Goal: Ask a question

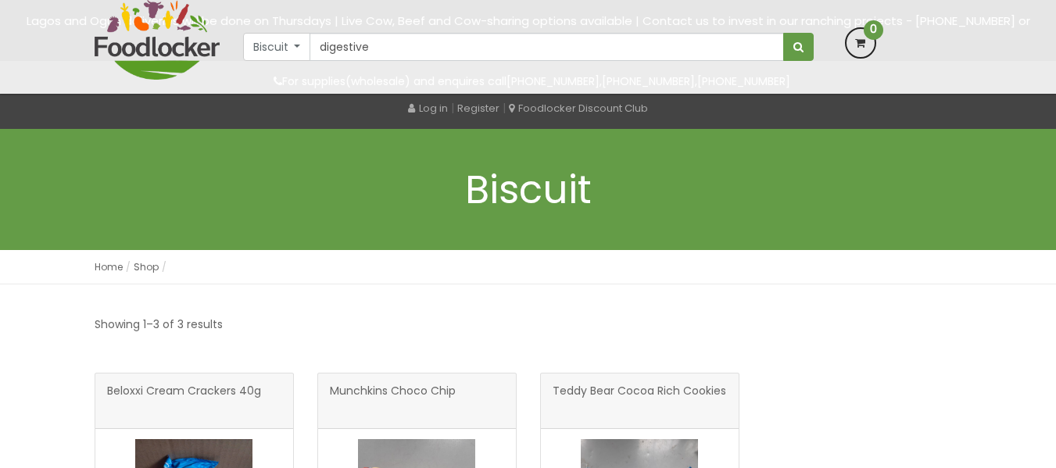
scroll to position [235, 0]
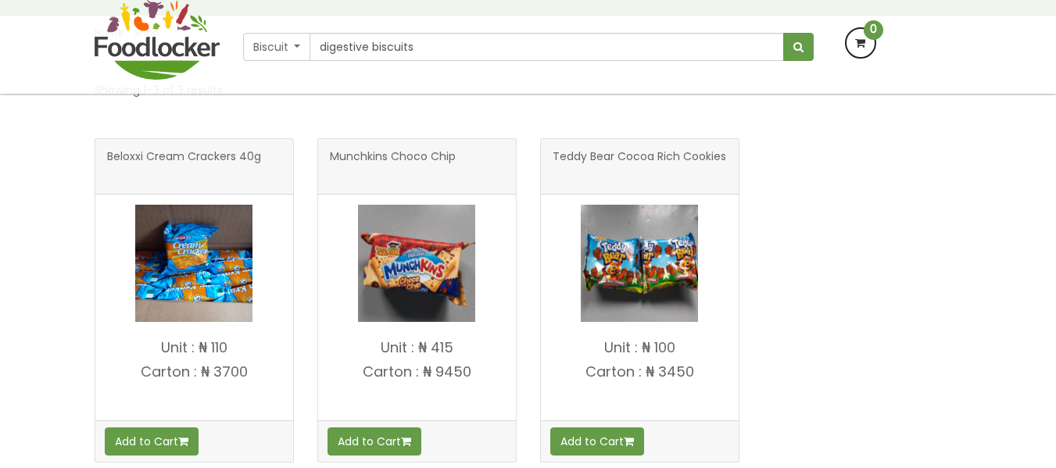
type input "digestive biscuits"
click at [783, 33] on button "submit" at bounding box center [798, 47] width 30 height 28
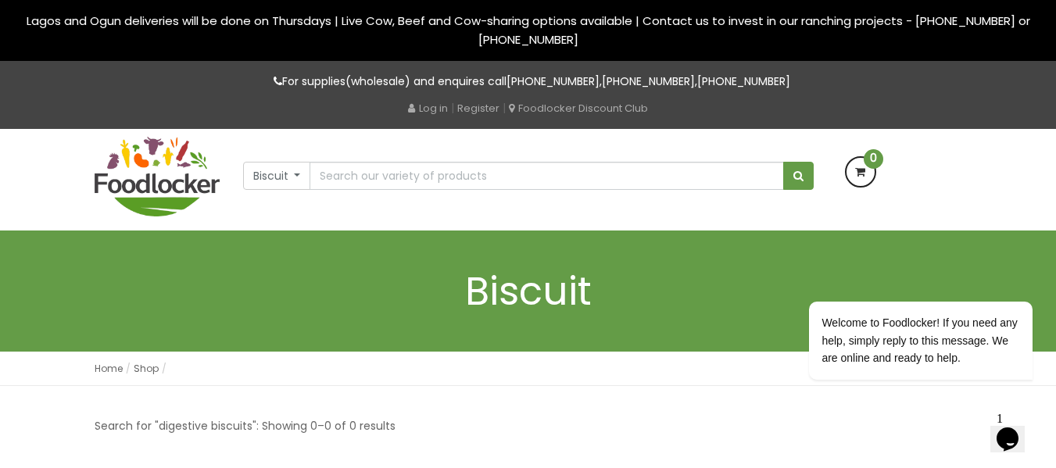
click at [1017, 429] on icon "$i18n('chat', 'chat_widget')" at bounding box center [1008, 439] width 22 height 23
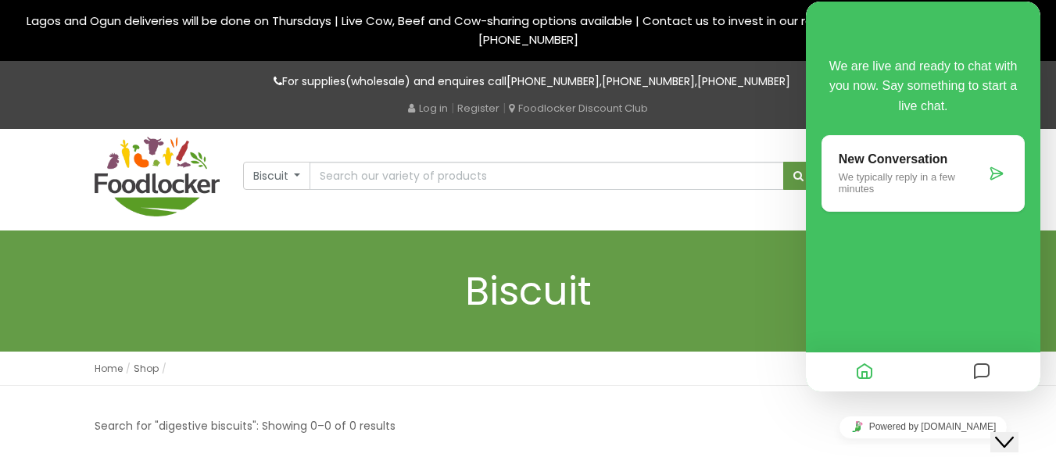
click at [984, 370] on icon "Messages" at bounding box center [981, 372] width 19 height 30
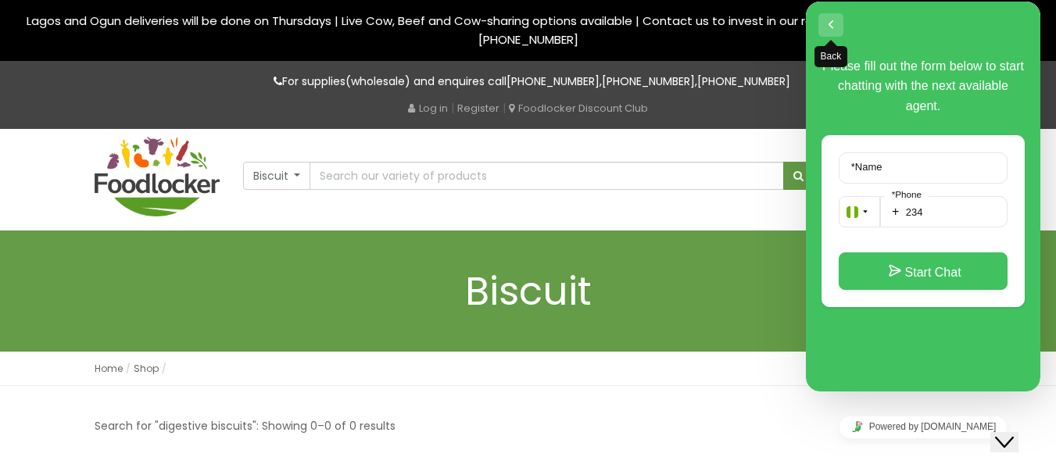
click at [833, 28] on button "Back" at bounding box center [830, 24] width 25 height 23
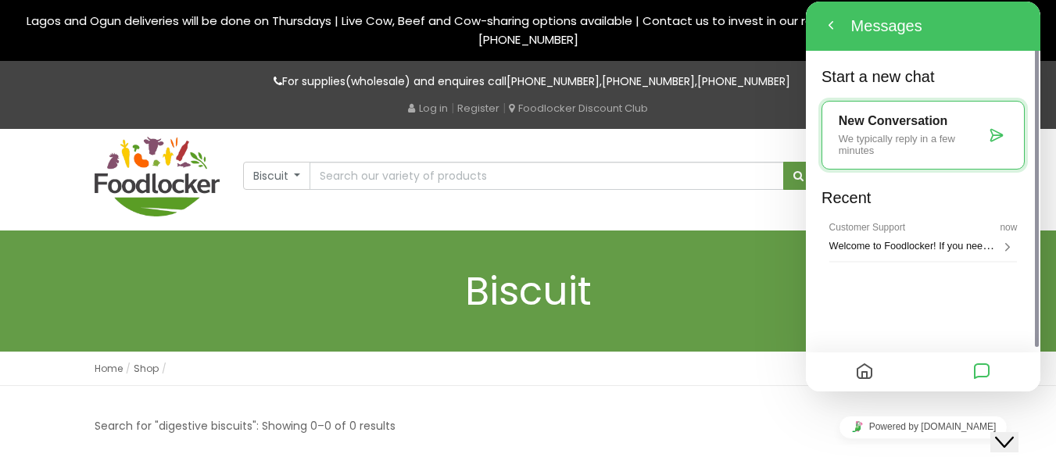
click at [978, 373] on icon "Messages" at bounding box center [981, 372] width 19 height 30
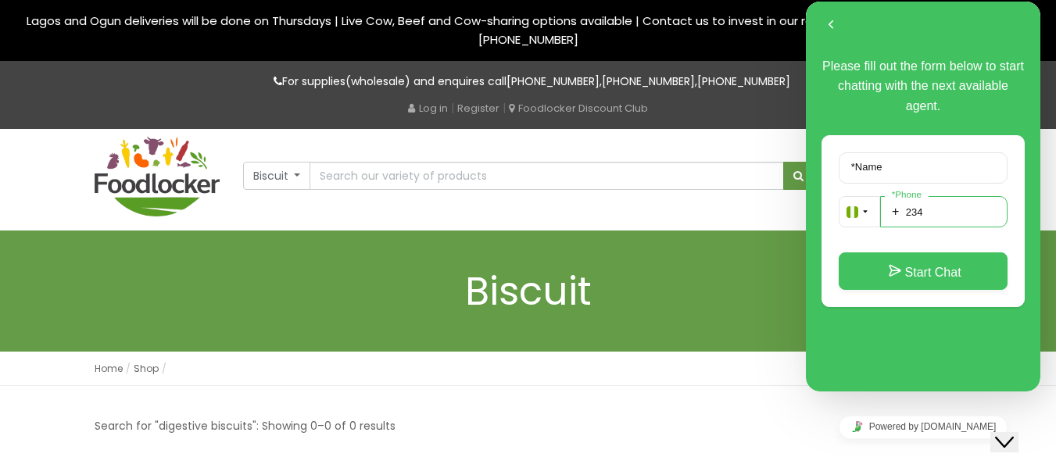
click at [936, 221] on input "234" at bounding box center [943, 211] width 127 height 31
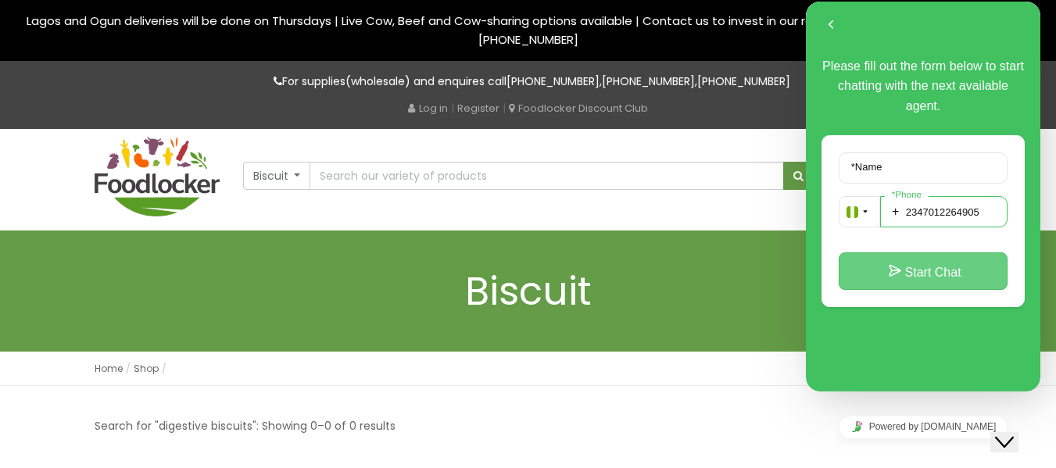
type input "2347012264905"
click at [938, 263] on button "Start Chat" at bounding box center [923, 272] width 169 height 38
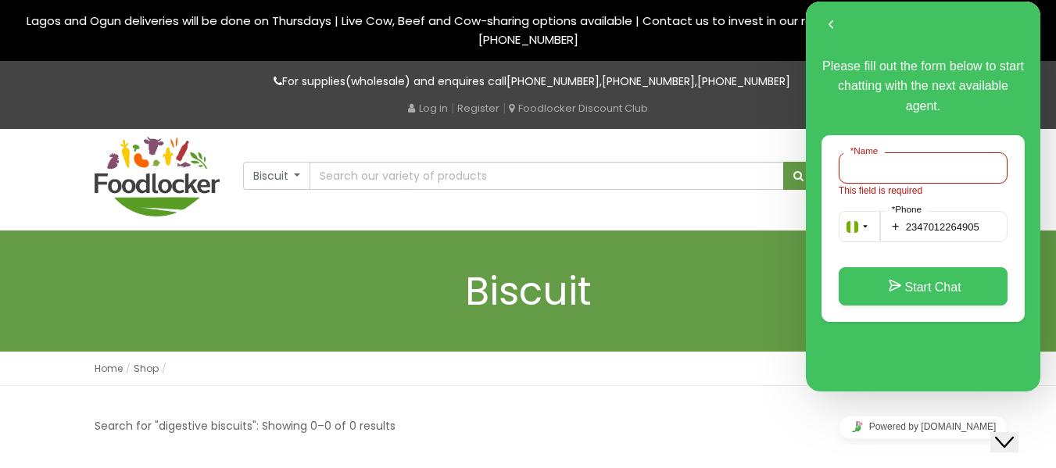
click at [910, 176] on input "* Name" at bounding box center [923, 167] width 169 height 31
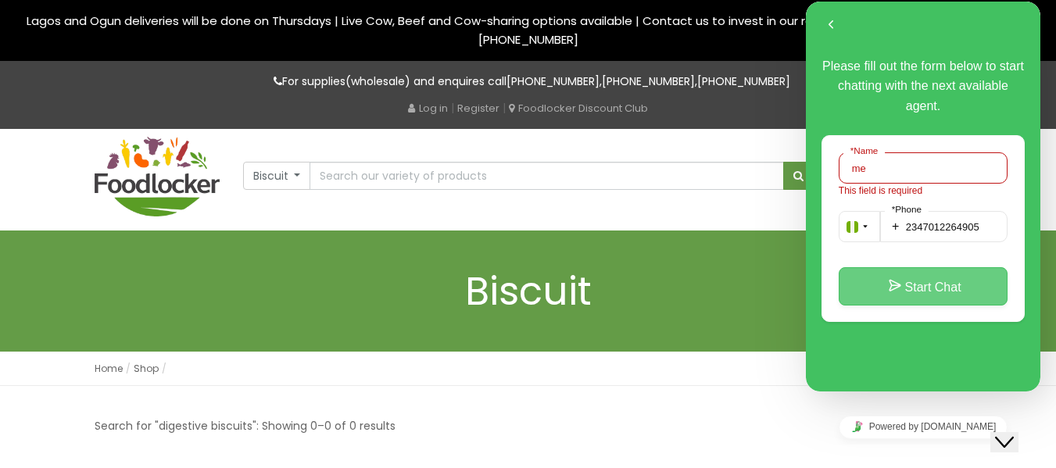
type input "me"
click at [915, 287] on button "Start Chat" at bounding box center [923, 286] width 169 height 38
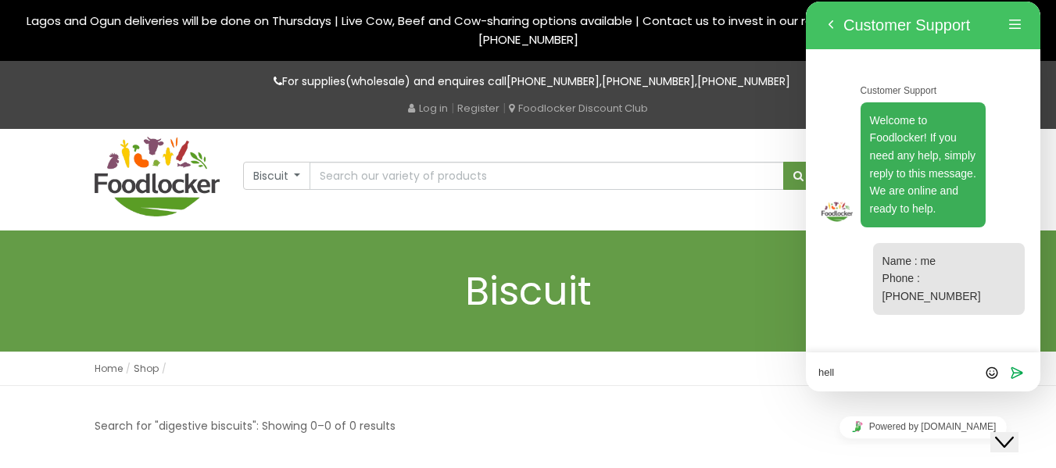
type textarea "hello"
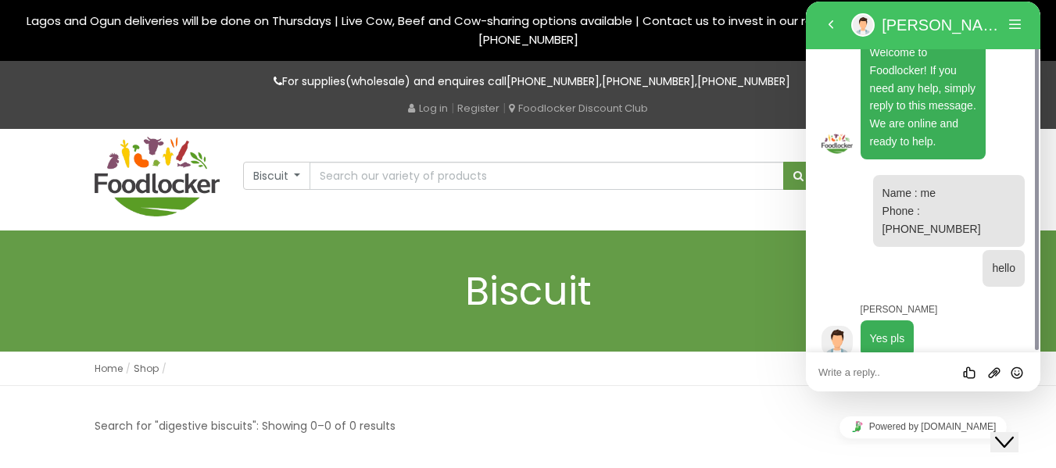
scroll to position [47, 0]
type textarea "i"
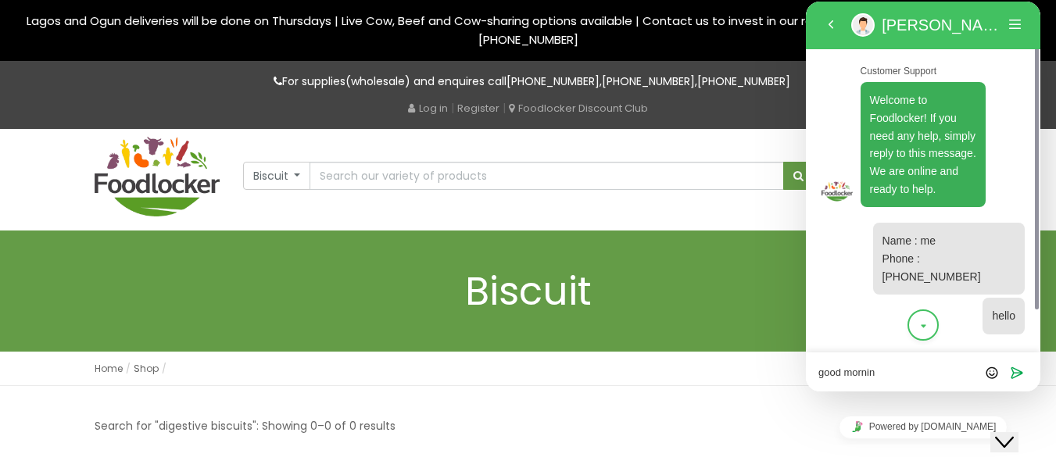
type textarea "good morning"
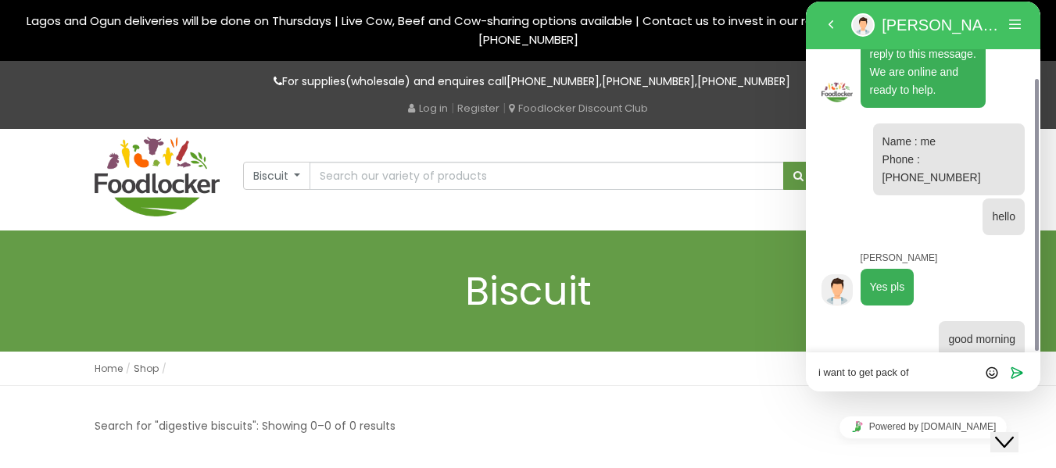
type textarea "i want to get pack of busict"
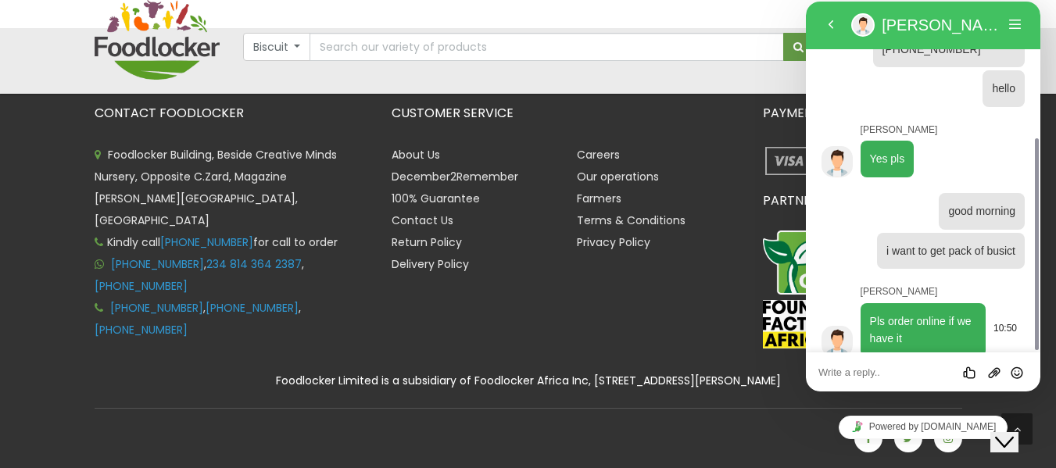
scroll to position [227, 0]
click at [806, 2] on textarea at bounding box center [806, 2] width 0 height 0
type textarea "how"
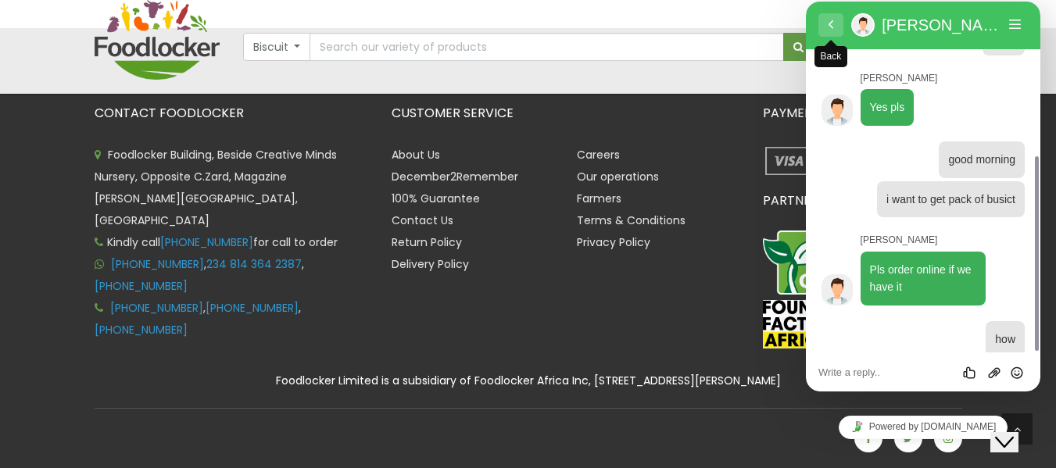
click at [835, 23] on button "Back" at bounding box center [830, 24] width 25 height 23
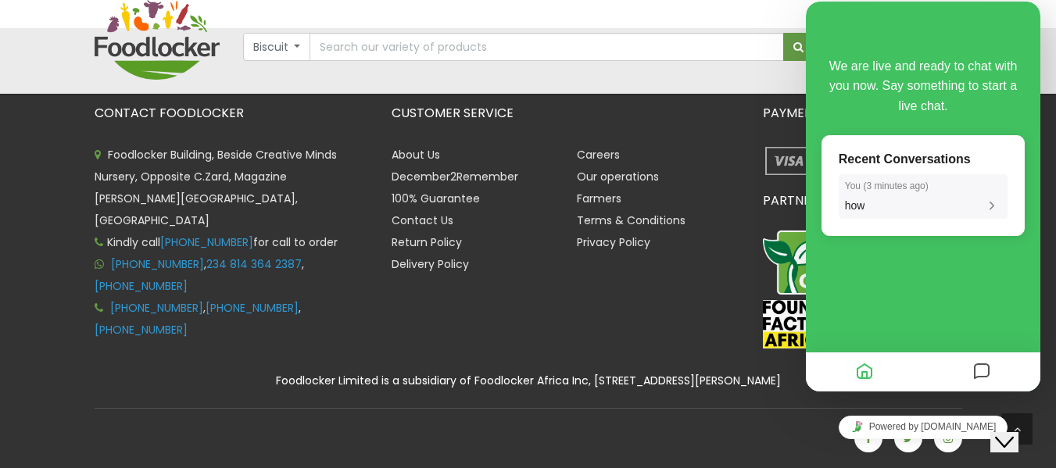
click at [860, 192] on div "You ( 3 minutes ago ) how" at bounding box center [923, 197] width 156 height 33
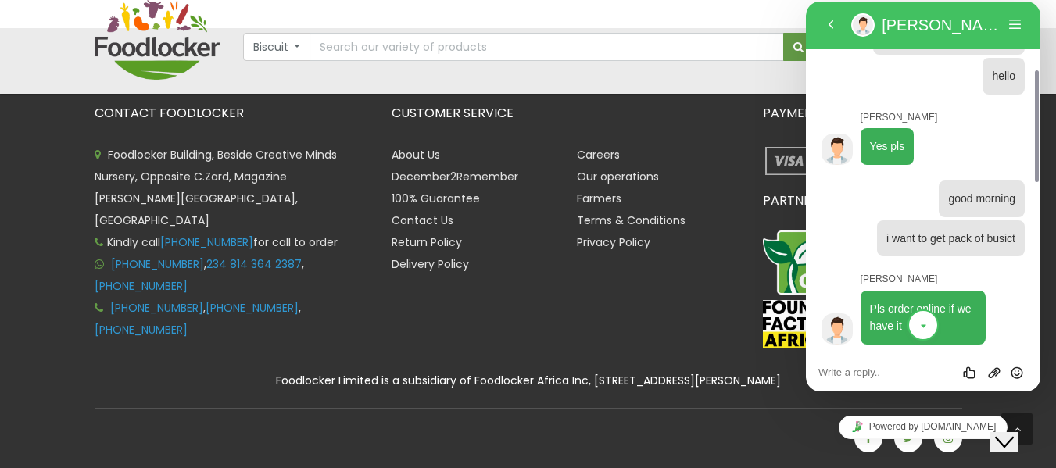
click at [924, 330] on icon "scroll to bottom" at bounding box center [924, 326] width 12 height 31
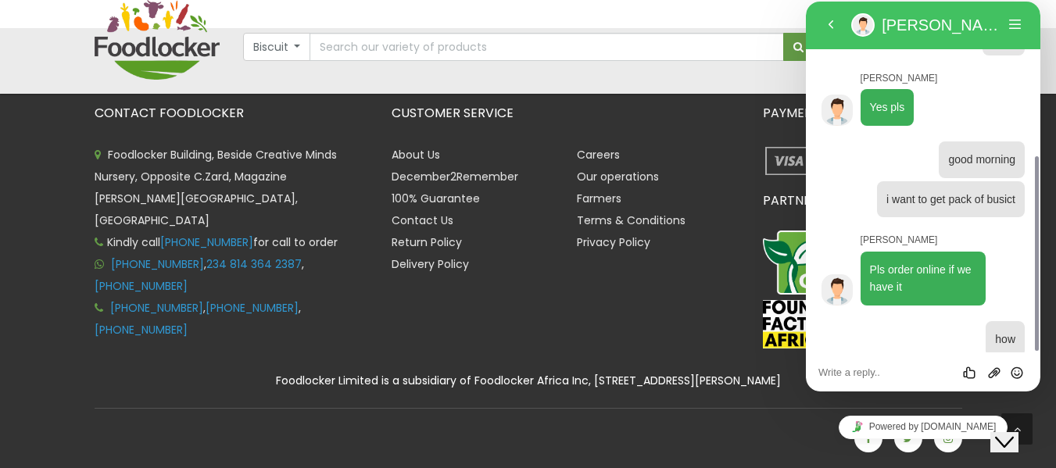
click at [923, 326] on div at bounding box center [923, 339] width 203 height 37
click at [1012, 27] on button "Menu" at bounding box center [1015, 24] width 25 height 23
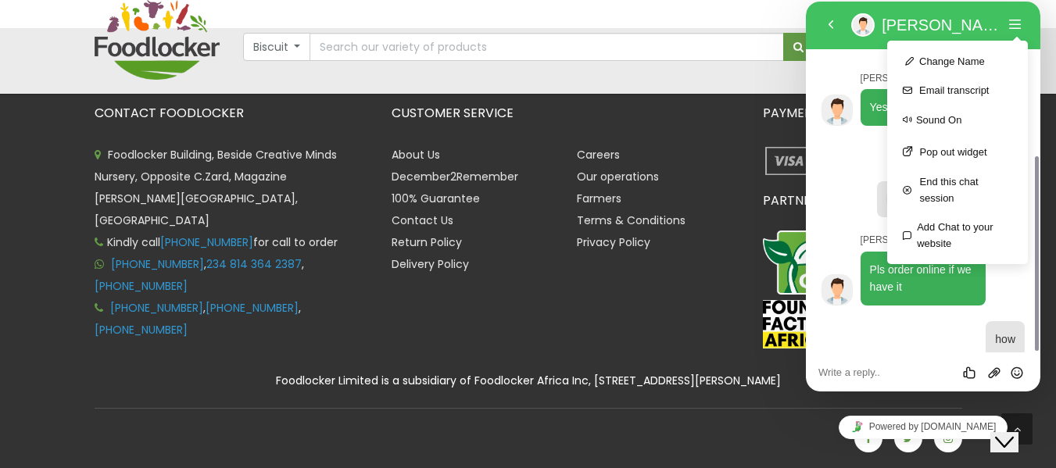
click at [867, 141] on div at bounding box center [923, 159] width 203 height 37
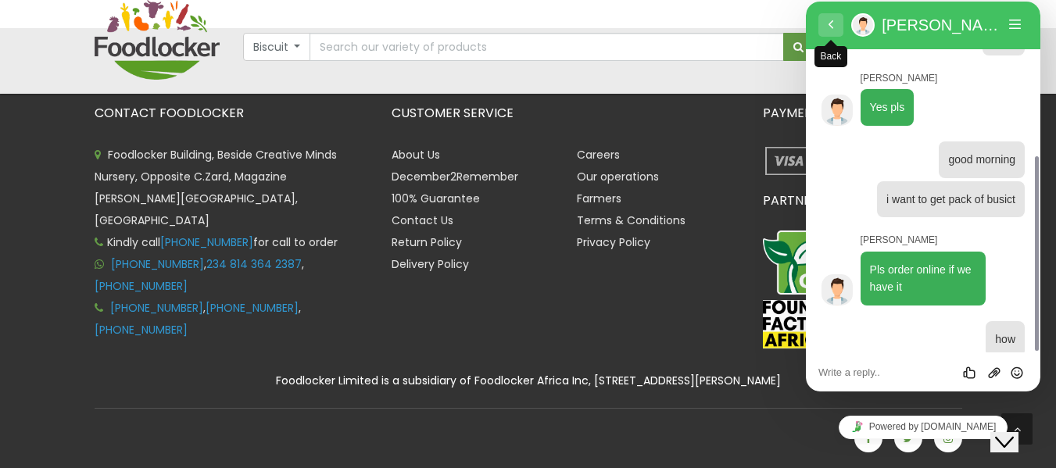
click at [826, 27] on button "Back" at bounding box center [830, 24] width 25 height 23
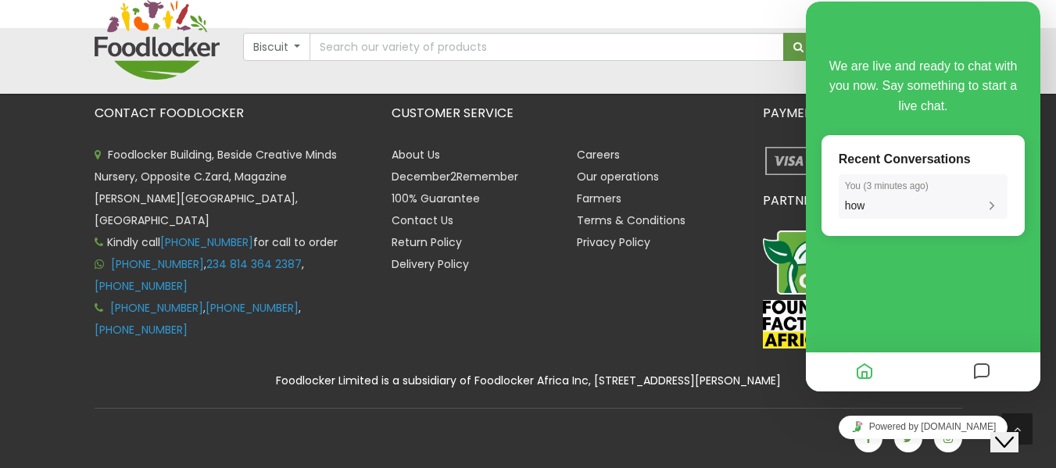
drag, startPoint x: 924, startPoint y: 205, endPoint x: 958, endPoint y: 192, distance: 35.9
click at [958, 192] on div "You ( 3 minutes ago ) how" at bounding box center [923, 197] width 156 height 33
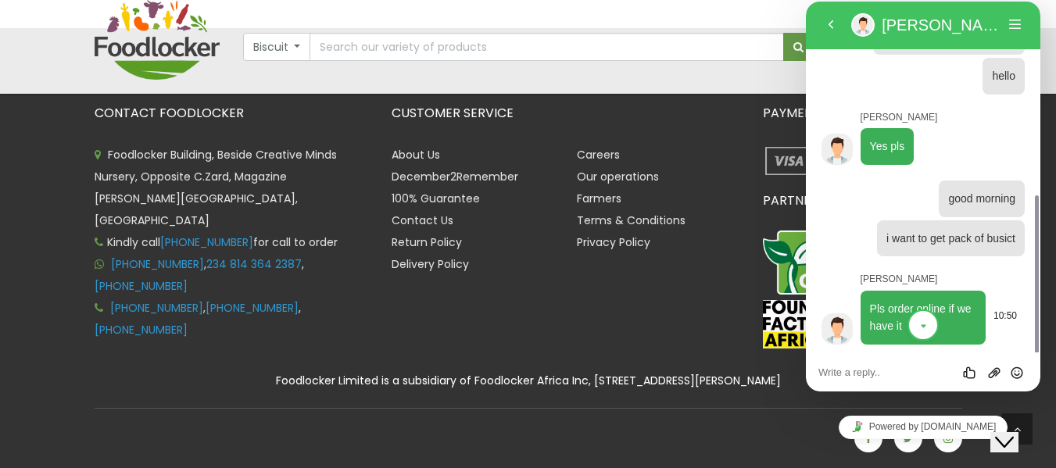
scroll to position [279, 0]
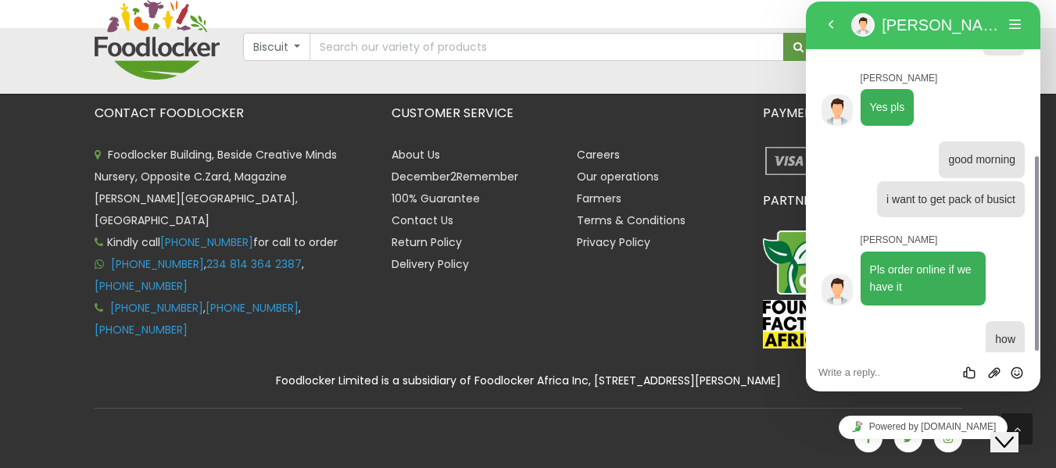
click at [1014, 433] on icon "Close Chat This icon closes the chat window." at bounding box center [1004, 442] width 19 height 19
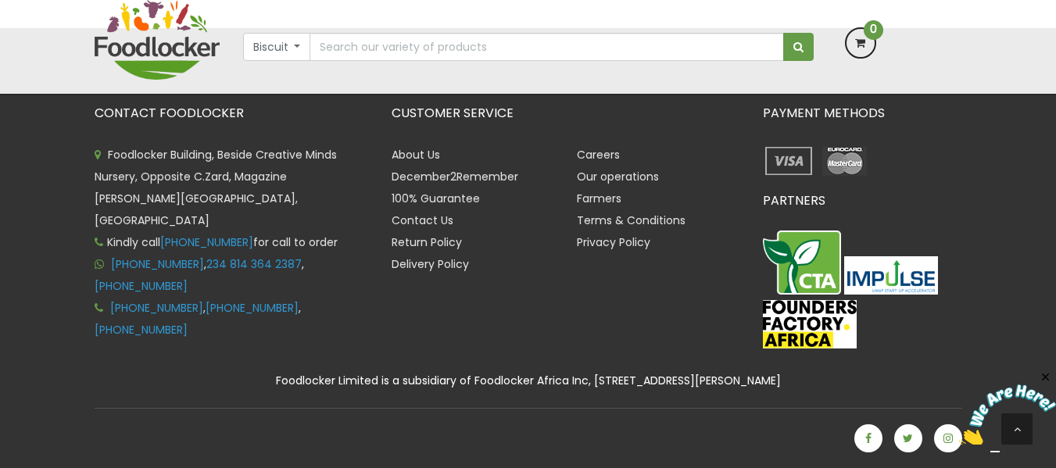
click at [1007, 421] on img at bounding box center [1007, 416] width 97 height 62
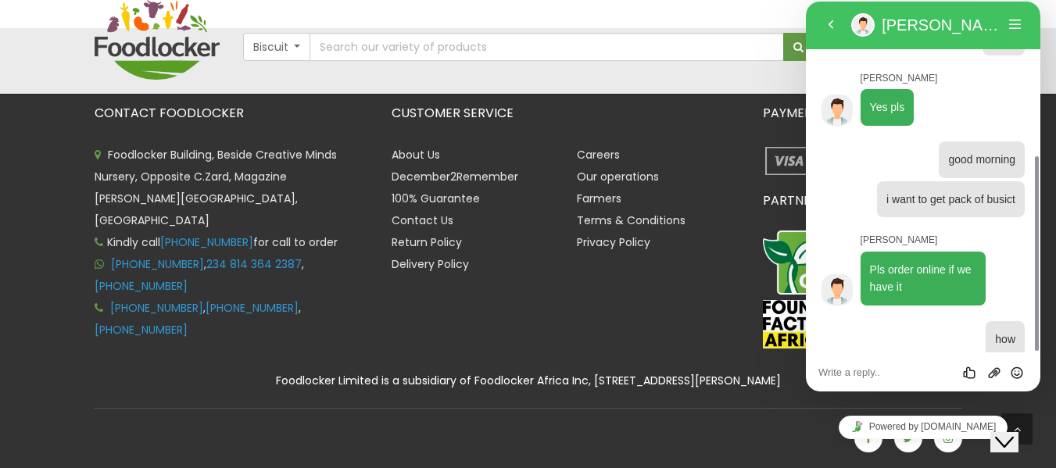
click at [1007, 433] on icon "Close Chat This icon closes the chat window." at bounding box center [1004, 442] width 19 height 19
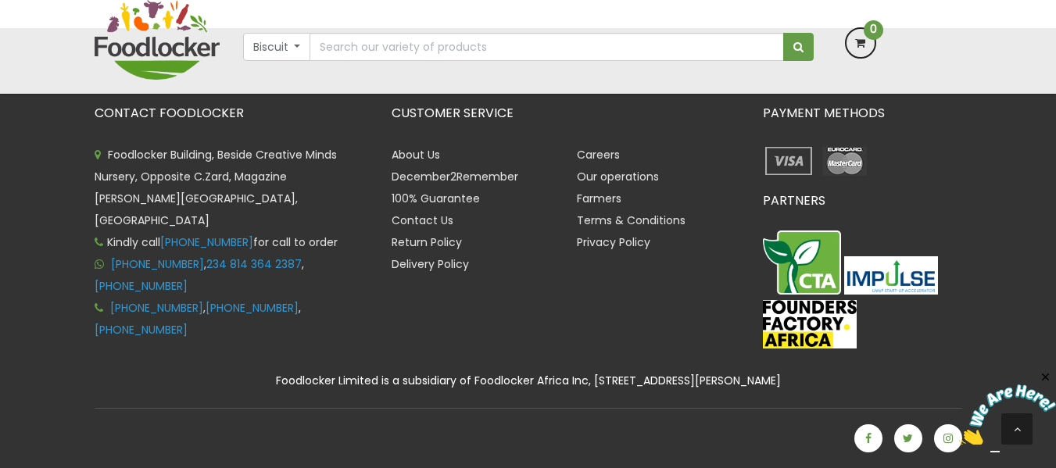
click at [1001, 430] on img at bounding box center [1007, 416] width 97 height 62
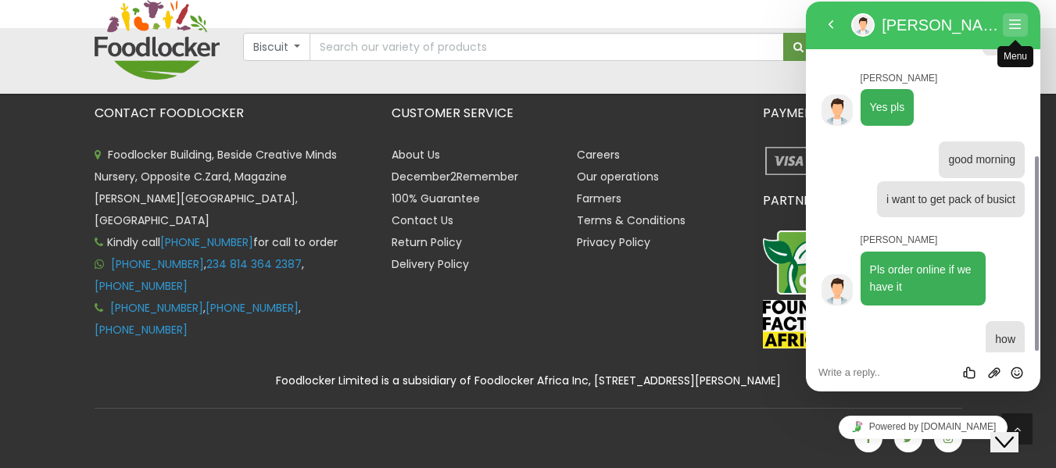
click at [1012, 25] on button "Menu" at bounding box center [1015, 24] width 25 height 23
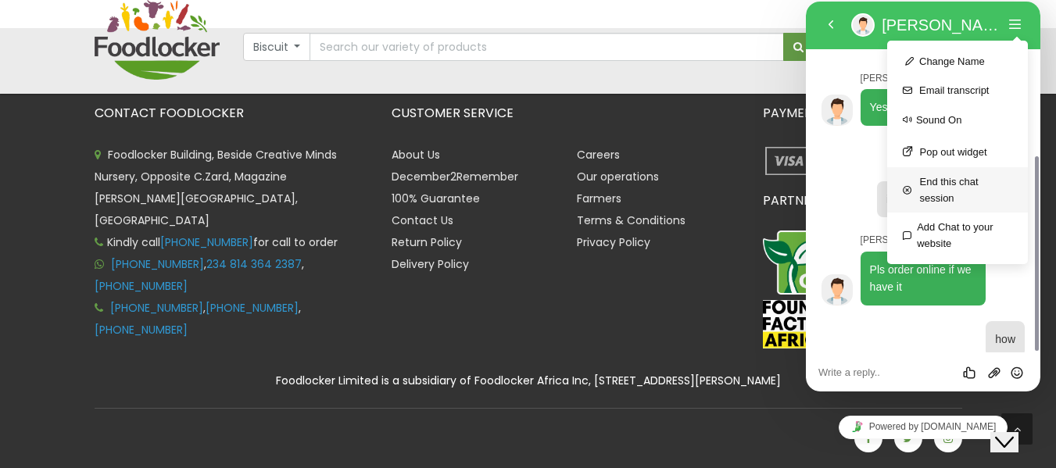
click at [933, 192] on button "End this chat session" at bounding box center [957, 189] width 141 height 45
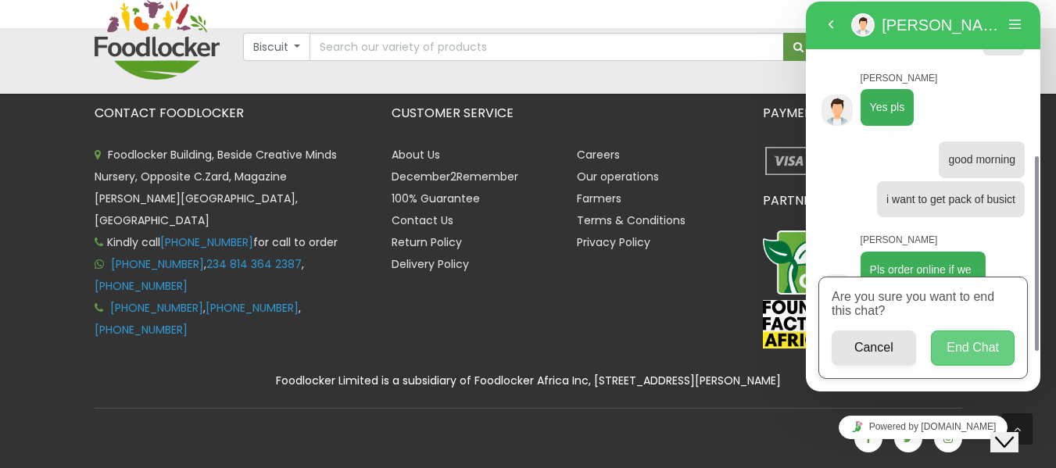
click at [969, 348] on button "End Chat" at bounding box center [973, 348] width 84 height 35
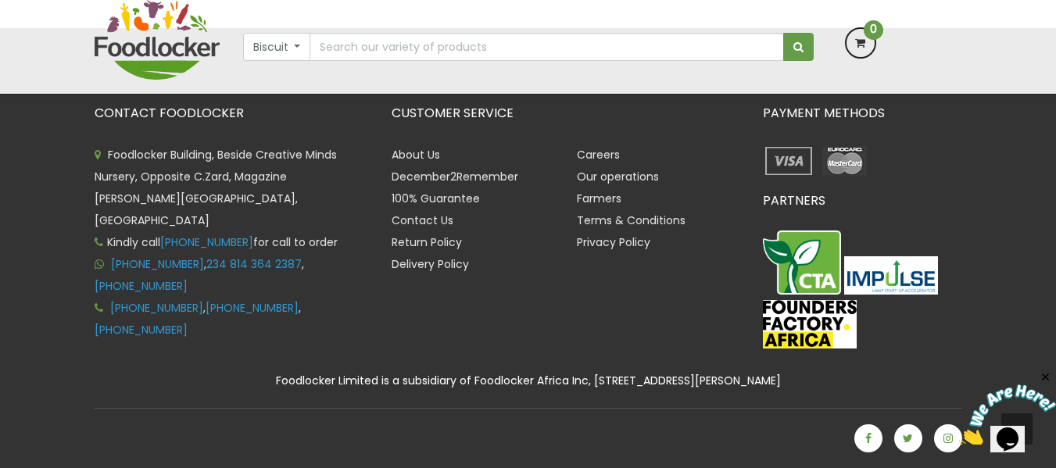
click at [1019, 436] on img at bounding box center [1007, 416] width 97 height 62
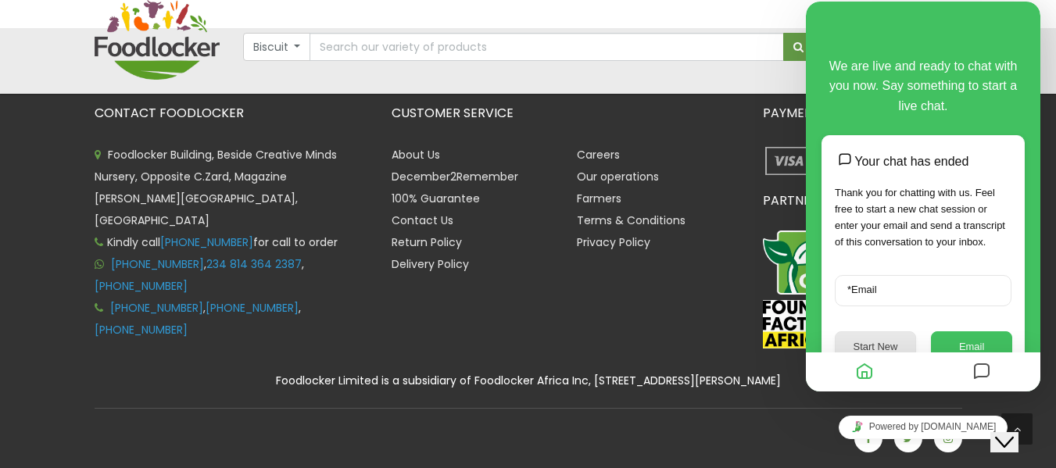
scroll to position [80, 0]
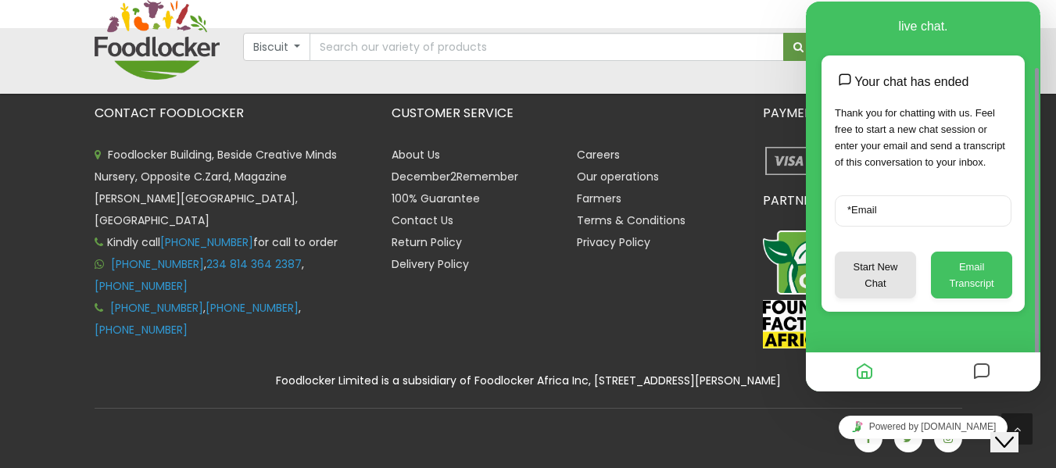
click at [700, 344] on div "CUSTOMER SERVICE About Us December2Remember 100% Guarantee Contact Us Return Po…" at bounding box center [565, 230] width 371 height 248
